Goal: Transaction & Acquisition: Purchase product/service

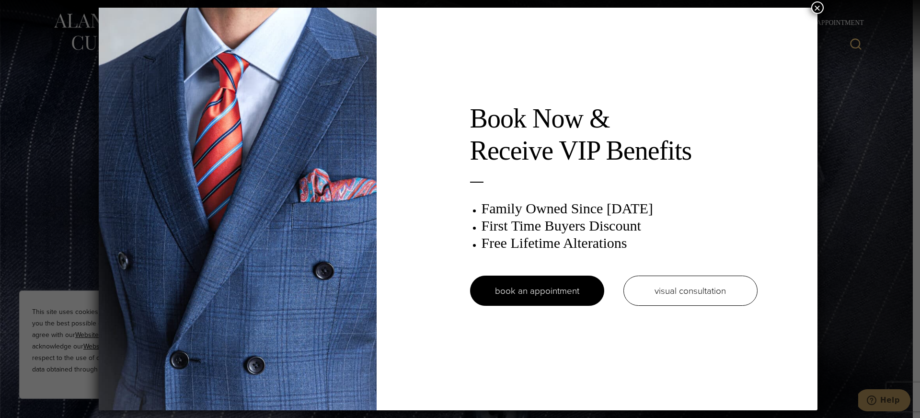
click at [818, 9] on button "×" at bounding box center [817, 7] width 12 height 12
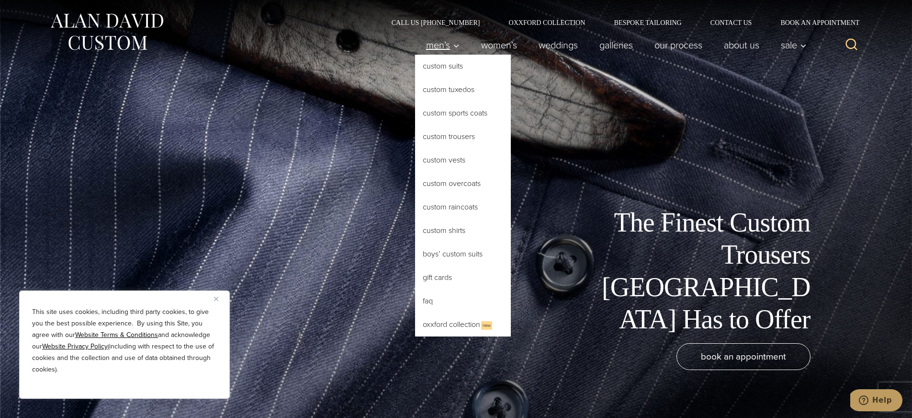
click at [429, 45] on span "Men’s" at bounding box center [443, 45] width 34 height 10
click at [455, 136] on link "Custom Trousers" at bounding box center [463, 136] width 96 height 23
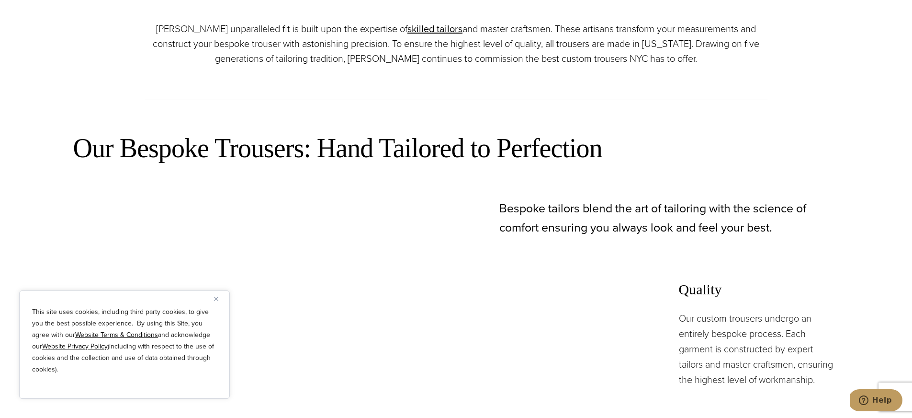
scroll to position [653, 0]
